Goal: Information Seeking & Learning: Learn about a topic

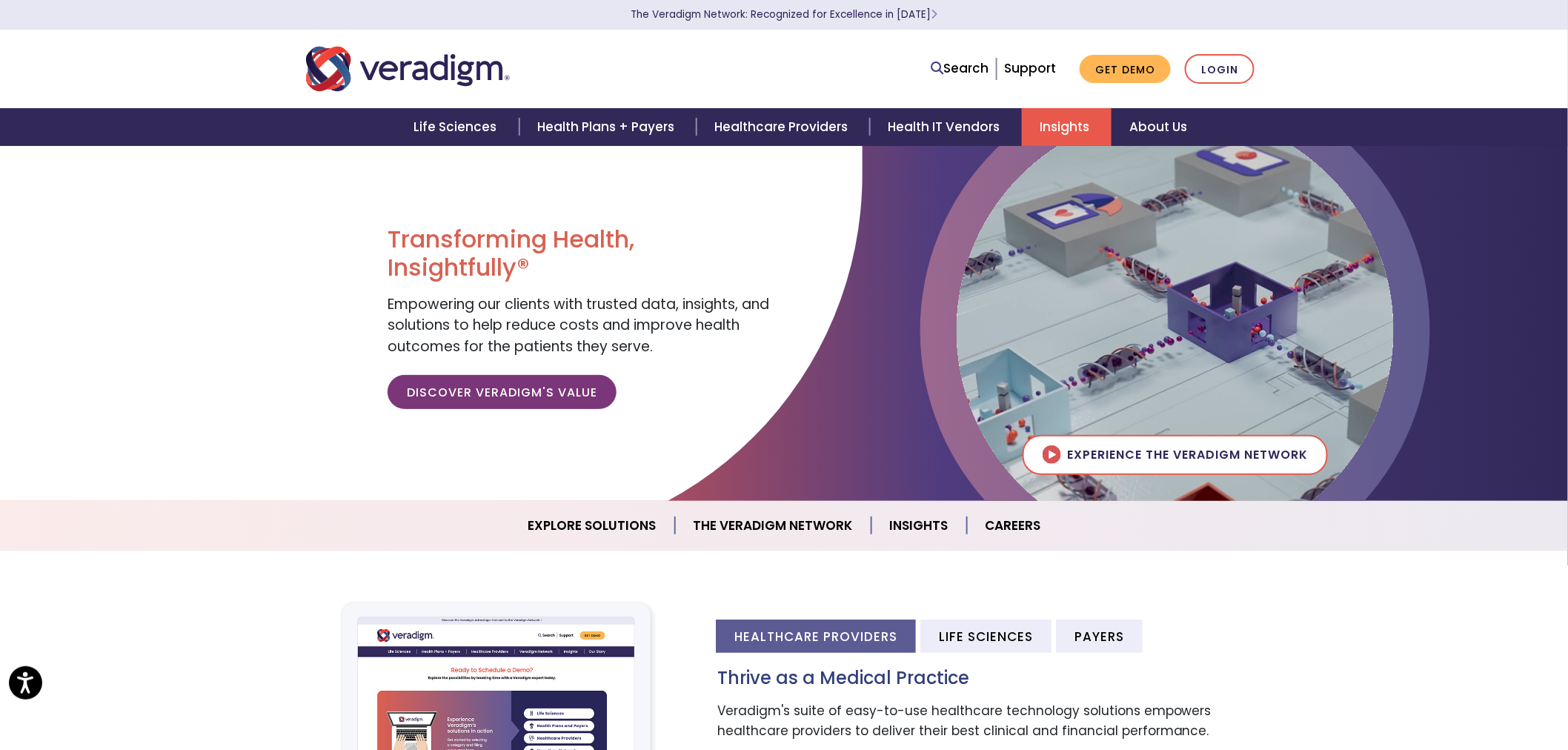
click at [1041, 110] on link "Insights" at bounding box center [1066, 127] width 90 height 38
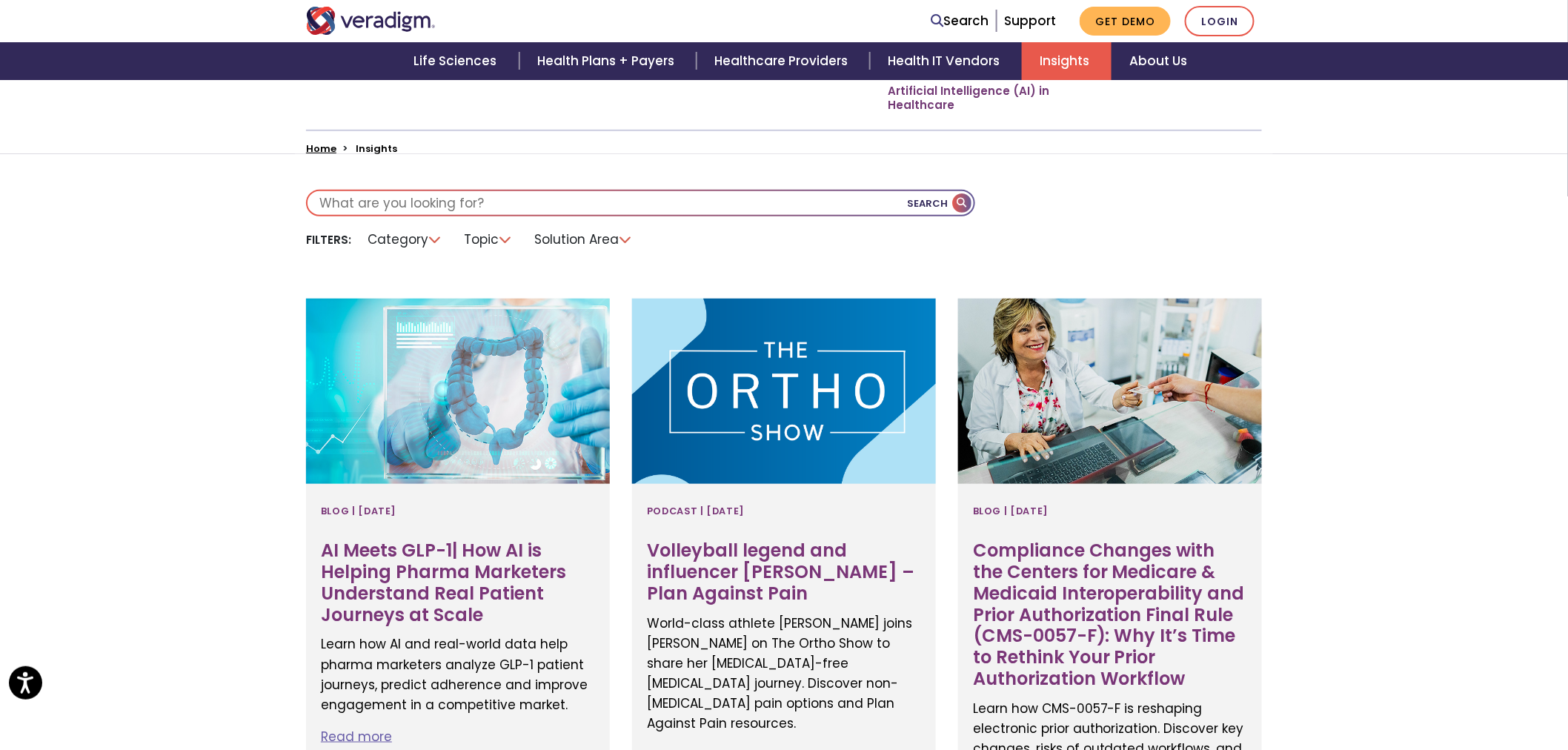
scroll to position [494, 0]
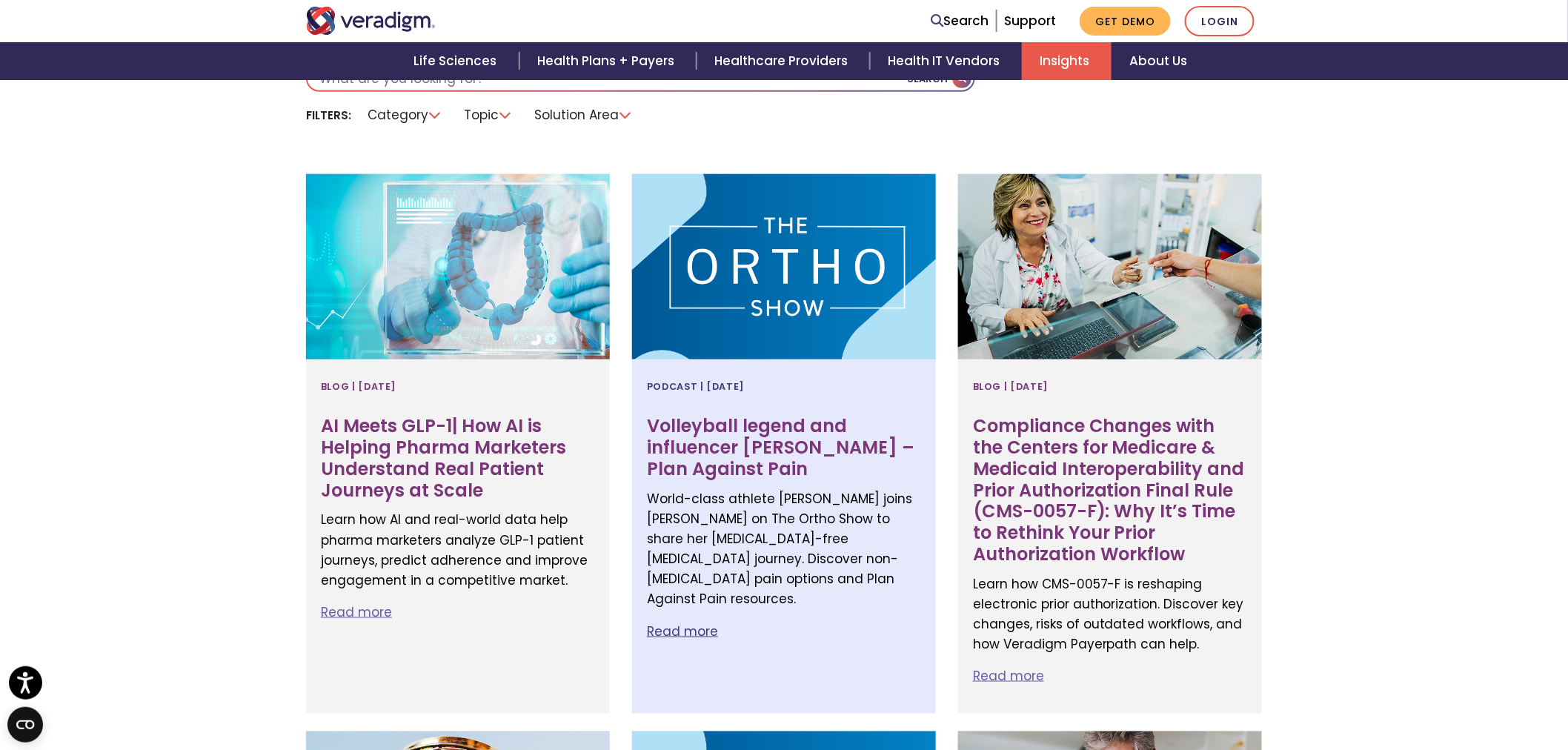
click at [795, 471] on h3 "Volleyball legend and influencer Gabby Reece – Plan Against Pain" at bounding box center [784, 447] width 274 height 64
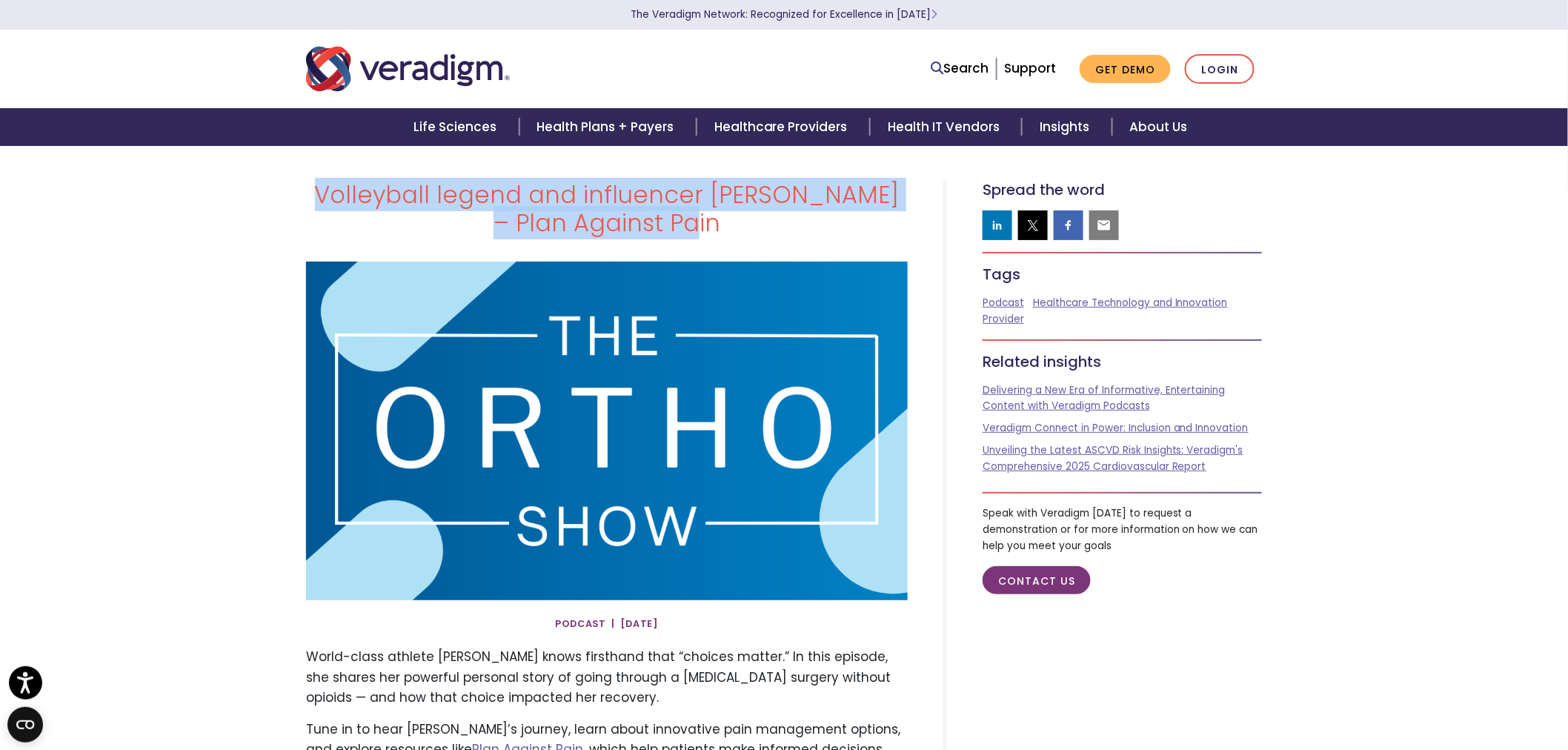
drag, startPoint x: 681, startPoint y: 222, endPoint x: 313, endPoint y: 200, distance: 368.7
click at [313, 200] on h1 "Volleyball legend and influencer Gabby Reece – Plan Against Pain" at bounding box center [607, 209] width 602 height 57
copy h1 "Volleyball legend and influencer Gabby Reece – Plan Against Pain"
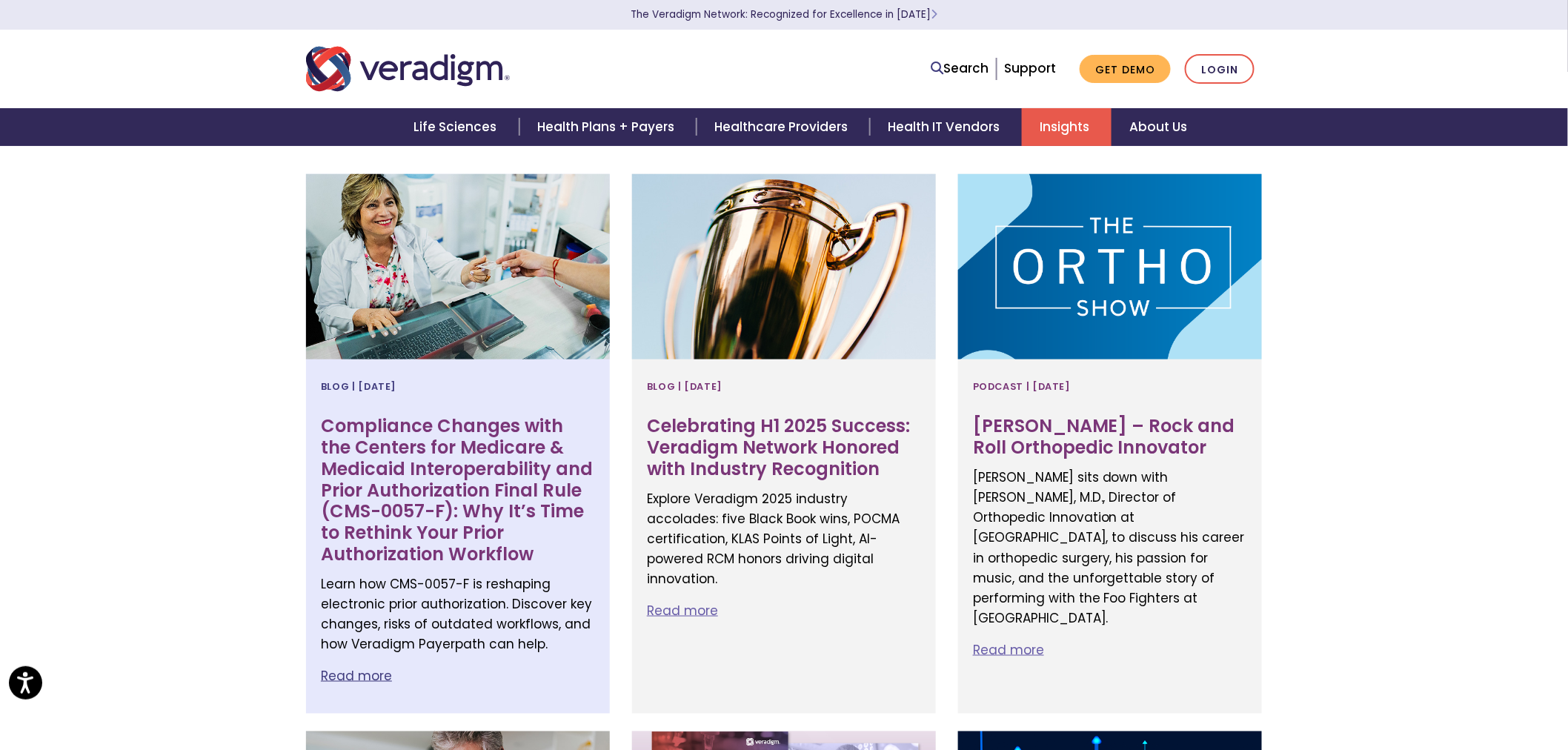
click at [427, 438] on h3 "Compliance Changes with the Centers for Medicare & Medicaid Interoperability an…" at bounding box center [458, 490] width 274 height 150
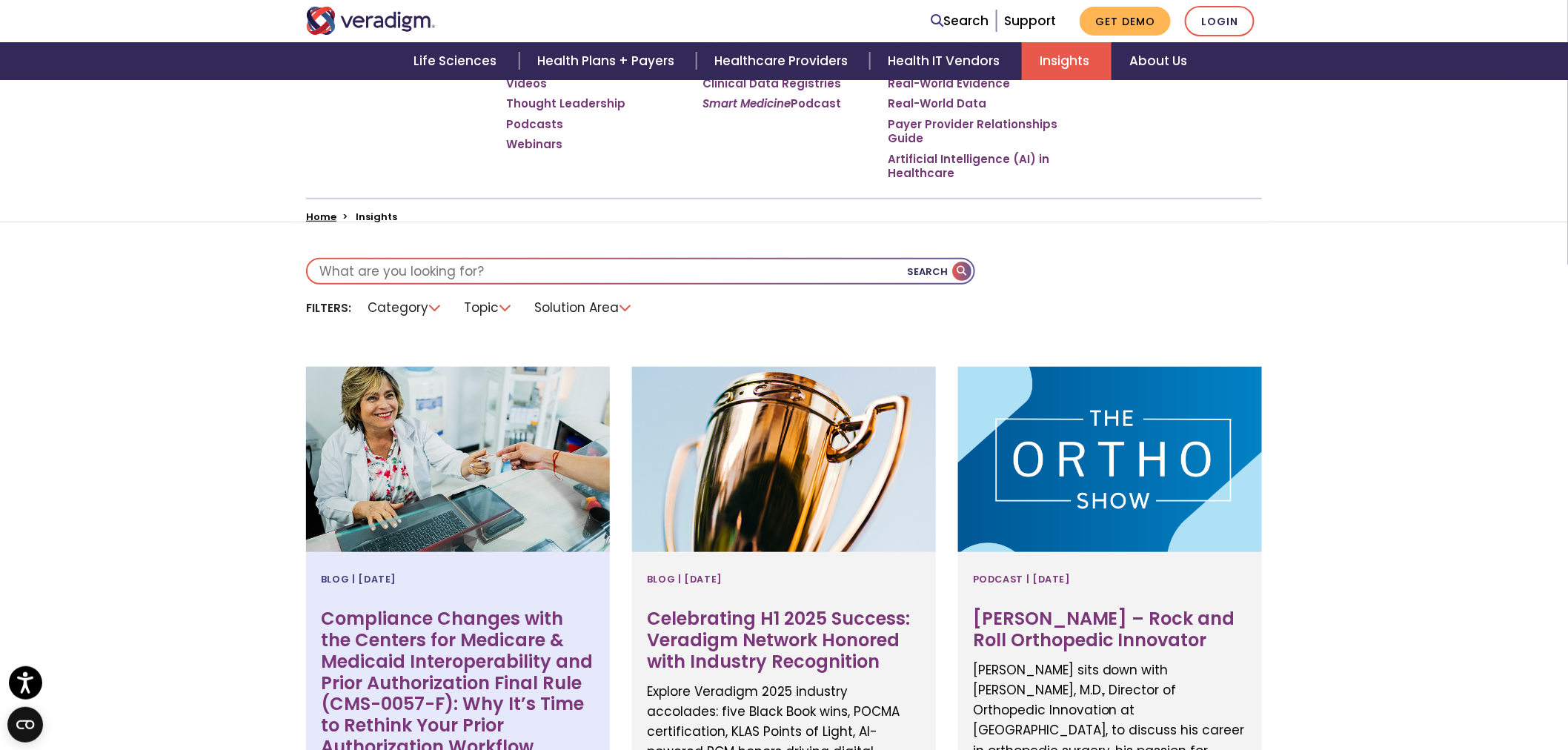
scroll to position [246, 0]
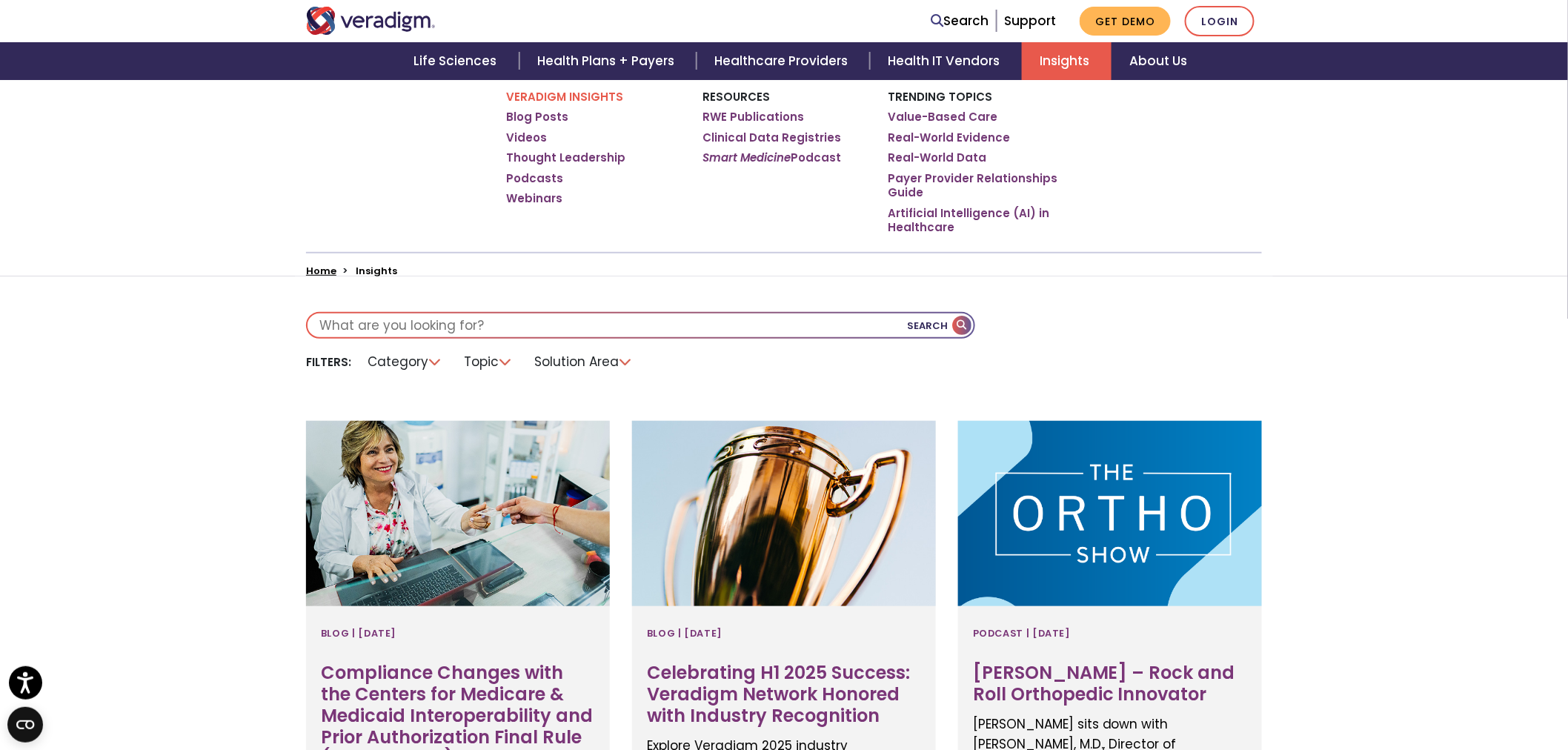
click at [1043, 60] on link "Insights" at bounding box center [1066, 60] width 90 height 38
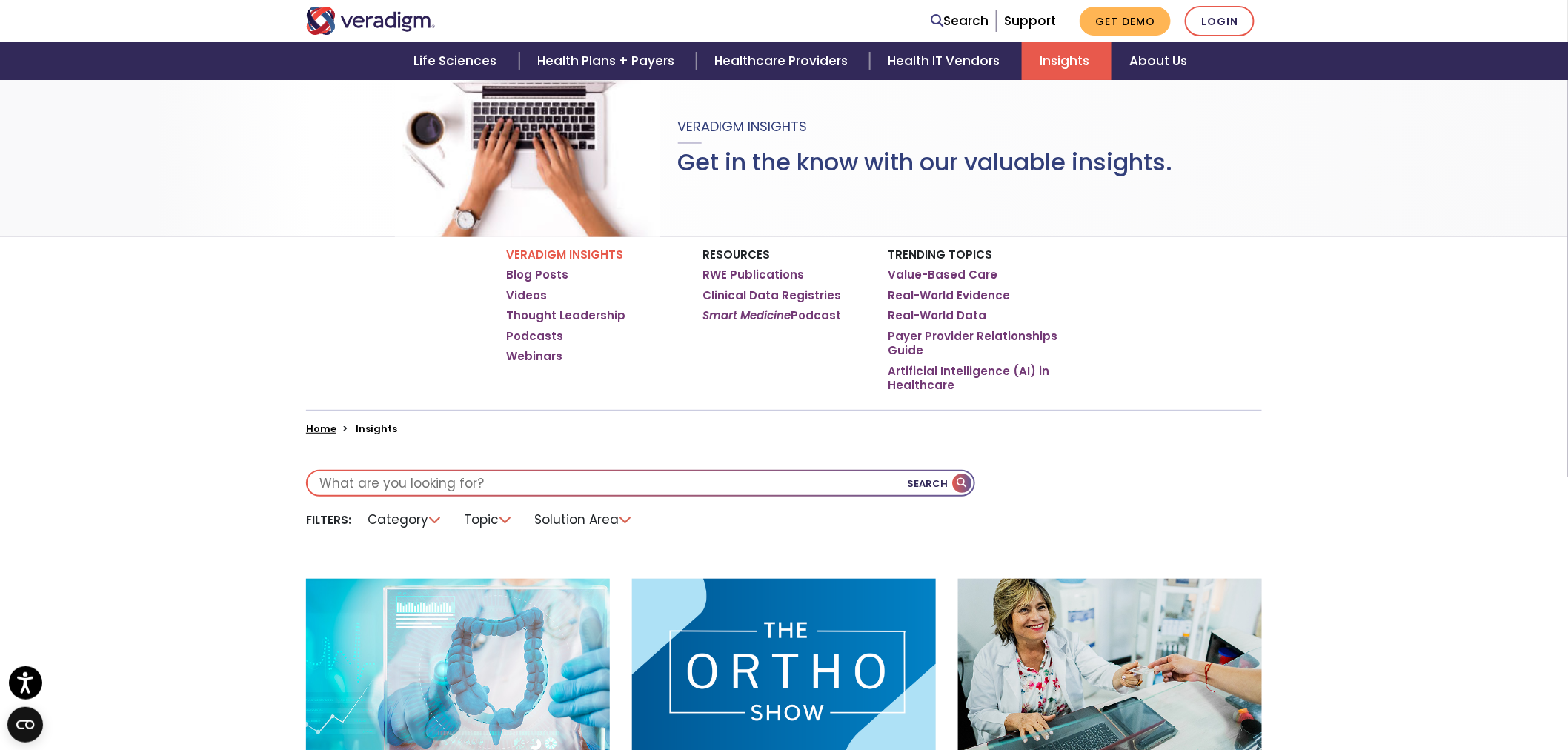
scroll to position [329, 0]
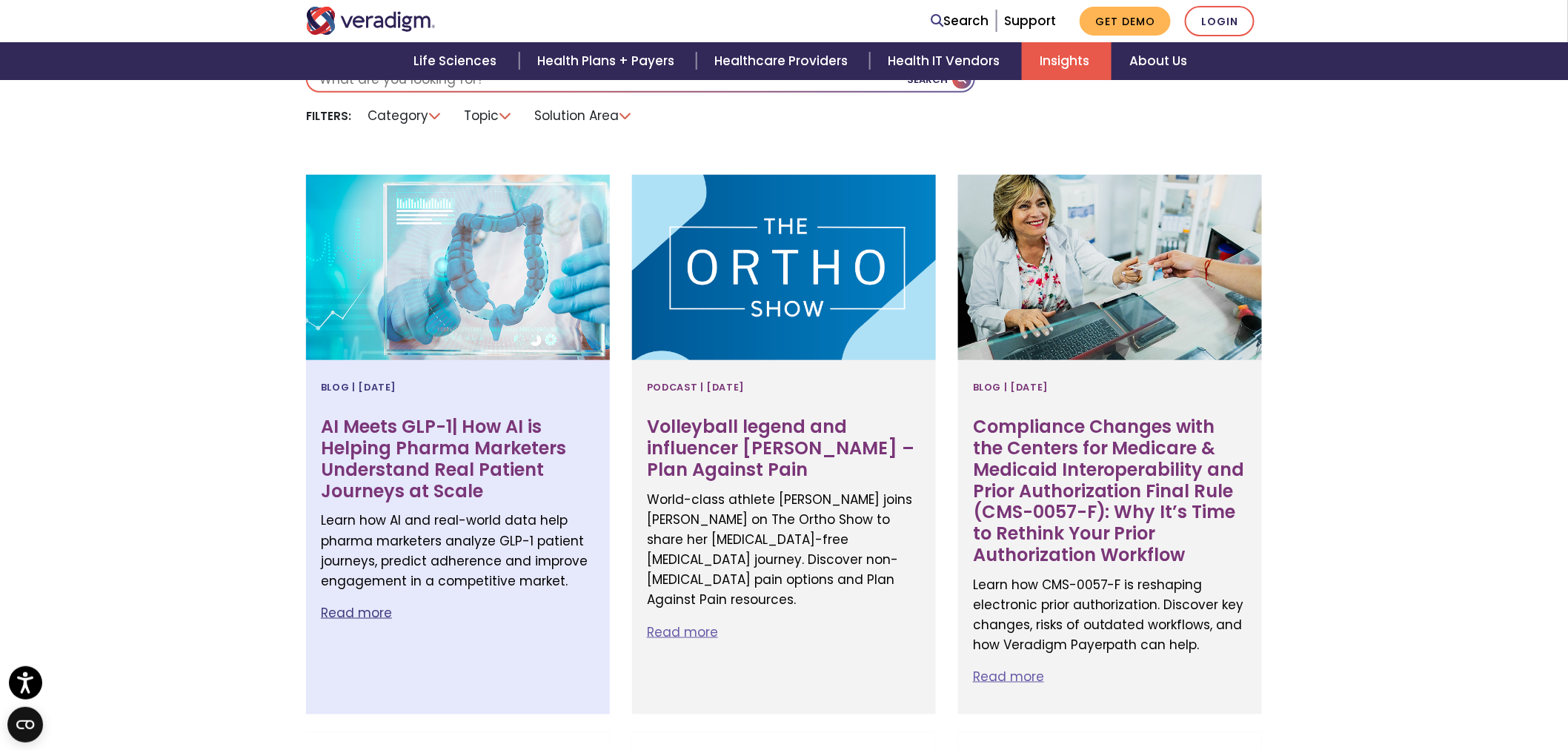
scroll to position [494, 0]
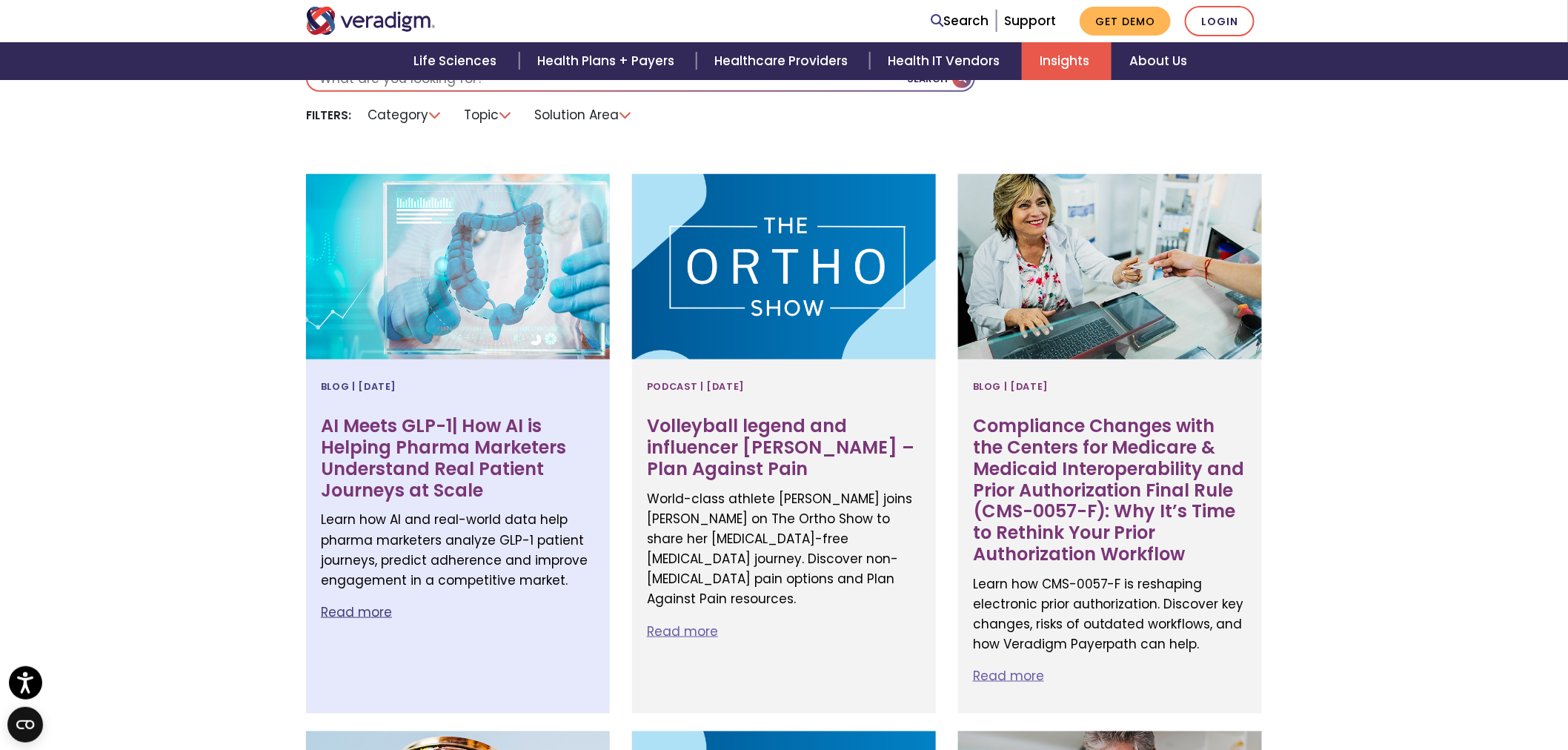
click at [462, 495] on h3 "AI Meets GLP-1| How AI is Helping Pharma Marketers Understand Real Patient Jour…" at bounding box center [458, 458] width 274 height 85
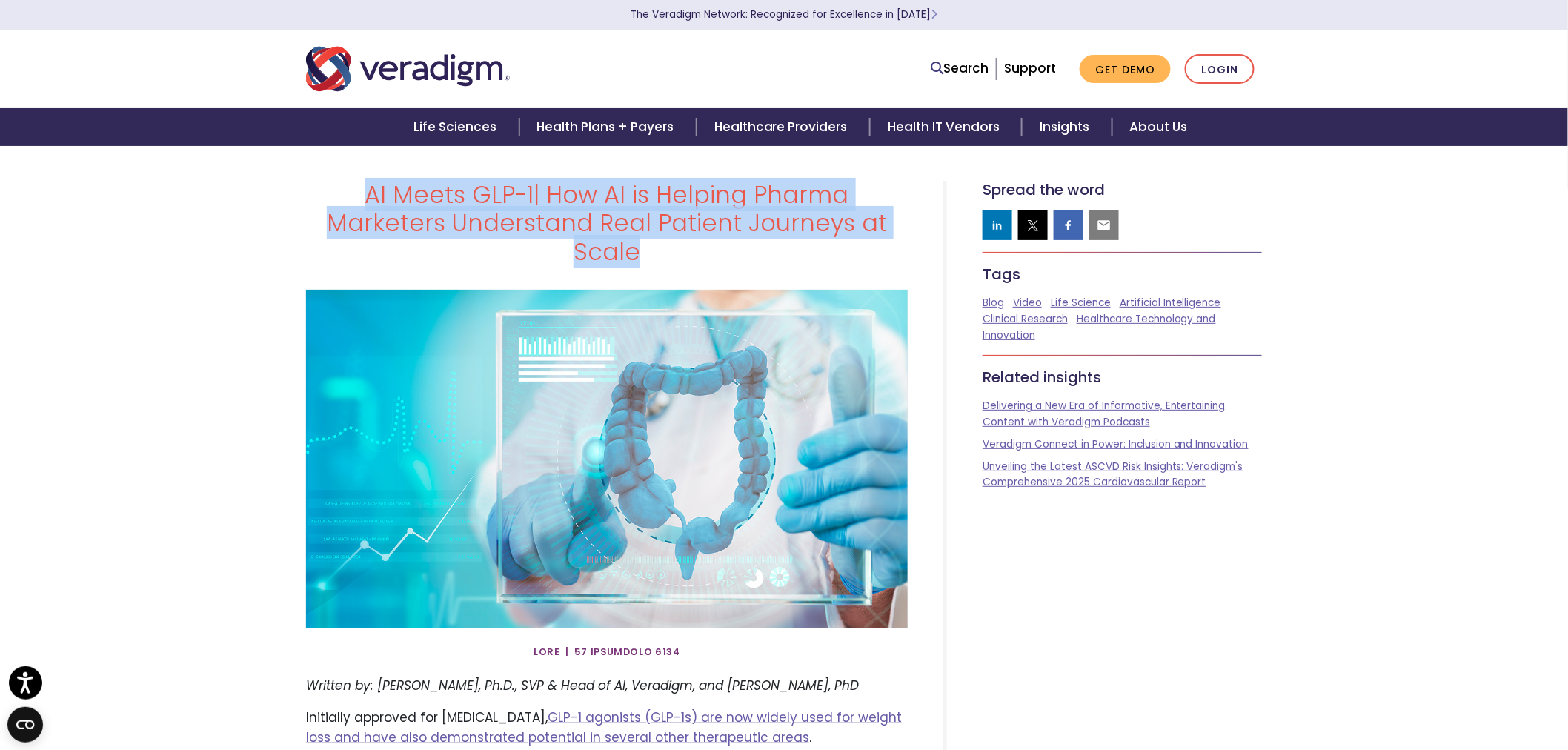
drag, startPoint x: 865, startPoint y: 224, endPoint x: 267, endPoint y: 194, distance: 598.8
copy h1 "AI Meets GLP-1| How AI is Helping Pharma Marketers Understand Real Patient Jour…"
click at [642, 189] on h1 "AI Meets GLP-1| How AI is Helping Pharma Marketers Understand Real Patient Jour…" at bounding box center [607, 224] width 602 height 85
click at [489, 204] on h1 "AI Meets GLP-1| How AI is Helping Pharma Marketers Understand Real Patient Jour…" at bounding box center [607, 224] width 602 height 85
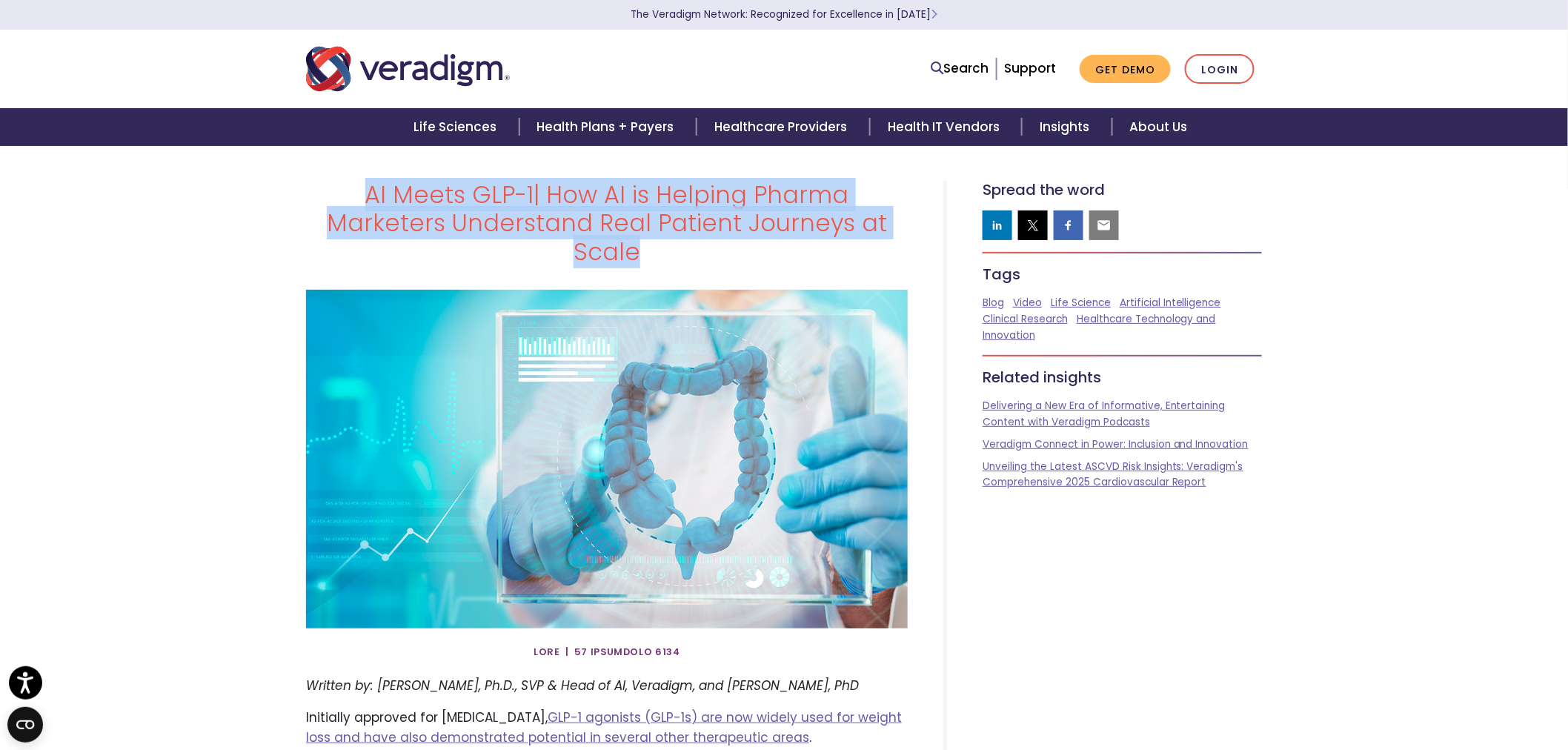
drag, startPoint x: 315, startPoint y: 190, endPoint x: 875, endPoint y: 226, distance: 561.2
click at [875, 226] on h1 "AI Meets GLP-1| How AI is Helping Pharma Marketers Understand Real Patient Jour…" at bounding box center [607, 224] width 602 height 85
click at [867, 234] on h1 "AI Meets GLP-1| How AI is Helping Pharma Marketers Understand Real Patient Jour…" at bounding box center [607, 224] width 602 height 85
